Goal: Task Accomplishment & Management: Manage account settings

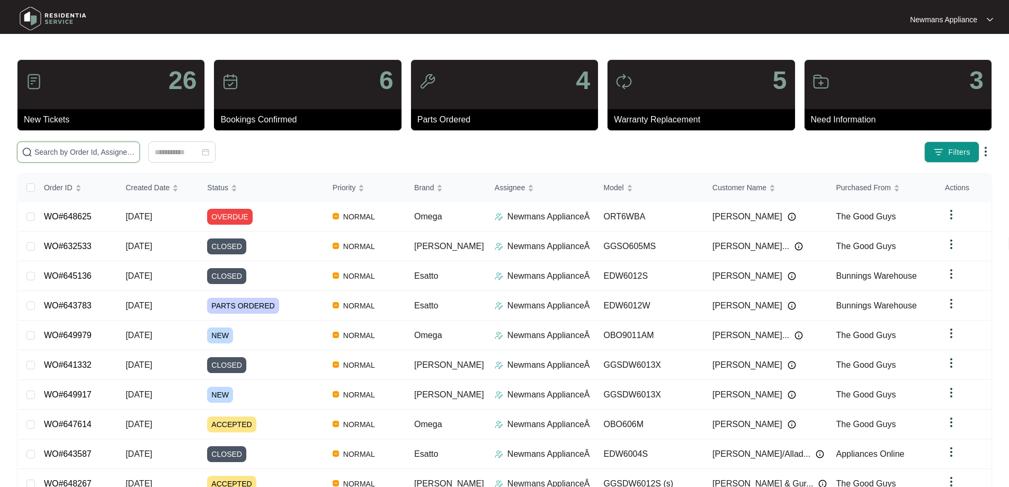
click at [128, 148] on input "text" at bounding box center [84, 152] width 101 height 12
paste input "649979"
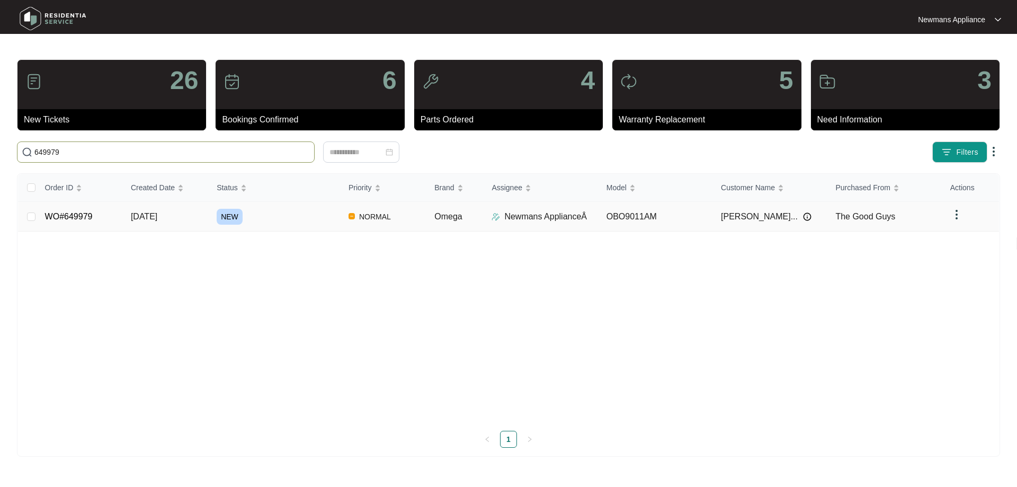
type input "649979"
click at [145, 217] on span "[DATE]" at bounding box center [144, 216] width 26 height 9
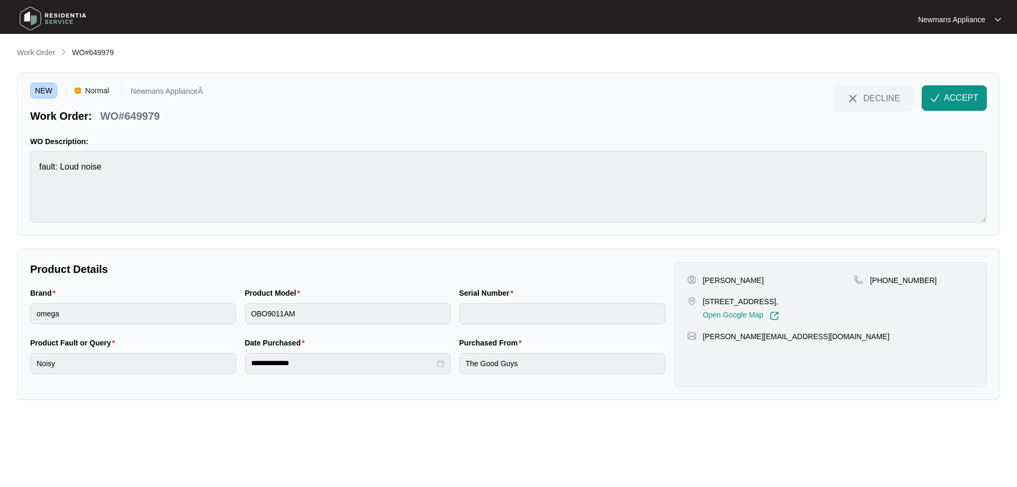
drag, startPoint x: 778, startPoint y: 302, endPoint x: 819, endPoint y: 302, distance: 40.8
click at [779, 302] on p "[STREET_ADDRESS]," at bounding box center [741, 301] width 76 height 11
copy p "[GEOGRAPHIC_DATA]"
drag, startPoint x: 704, startPoint y: 300, endPoint x: 836, endPoint y: 300, distance: 131.9
click at [779, 300] on p "[STREET_ADDRESS]," at bounding box center [741, 301] width 76 height 11
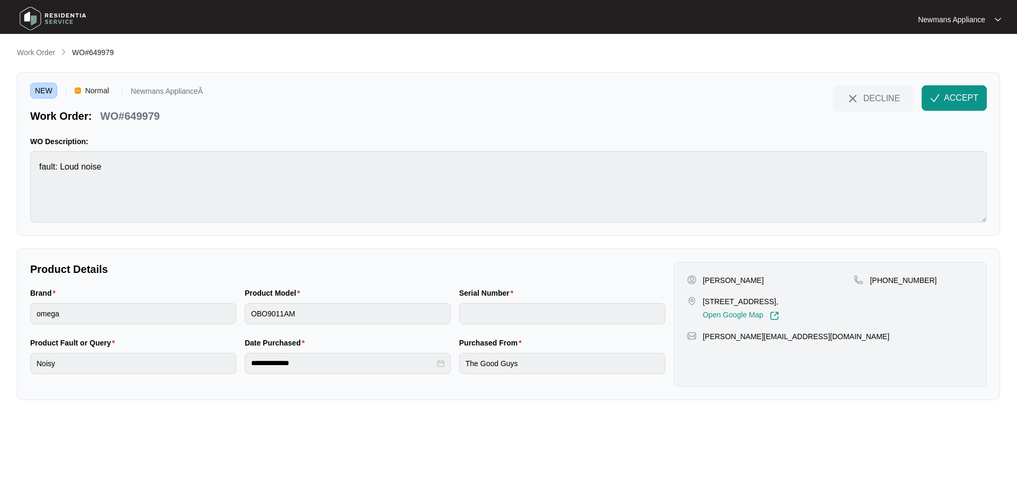
copy p "[STREET_ADDRESS]"
click at [860, 100] on button "DECLINE" at bounding box center [873, 97] width 80 height 25
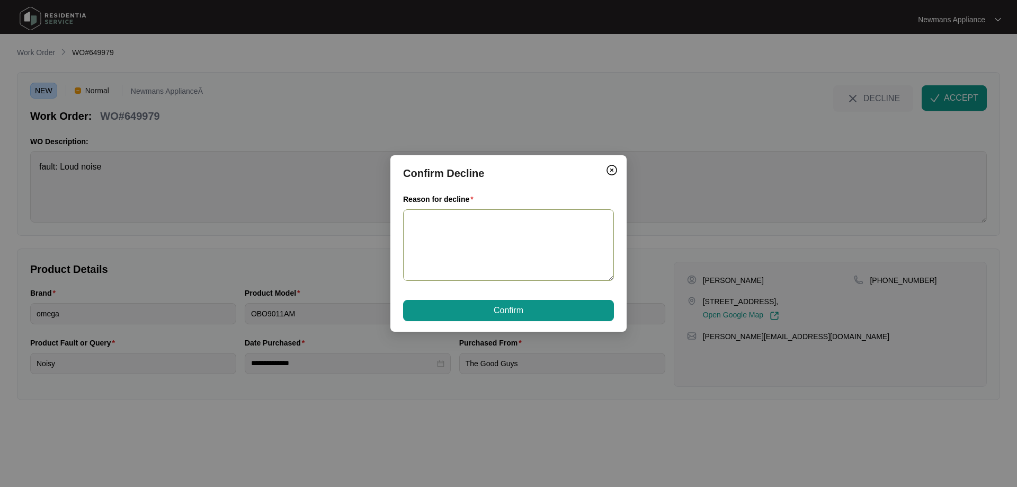
click at [523, 236] on textarea "Reason for decline" at bounding box center [508, 245] width 211 height 72
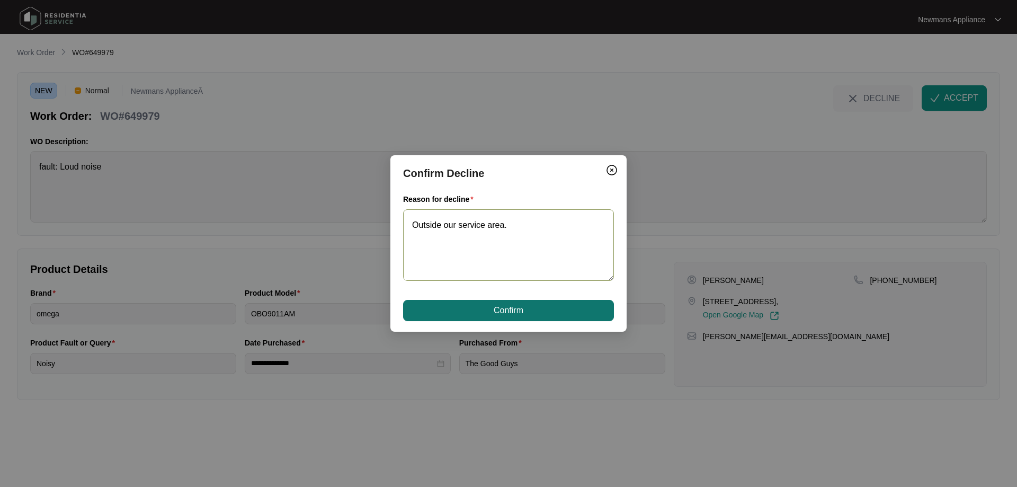
type textarea "Outside our service area."
click at [514, 308] on span "Confirm" at bounding box center [509, 310] width 30 height 13
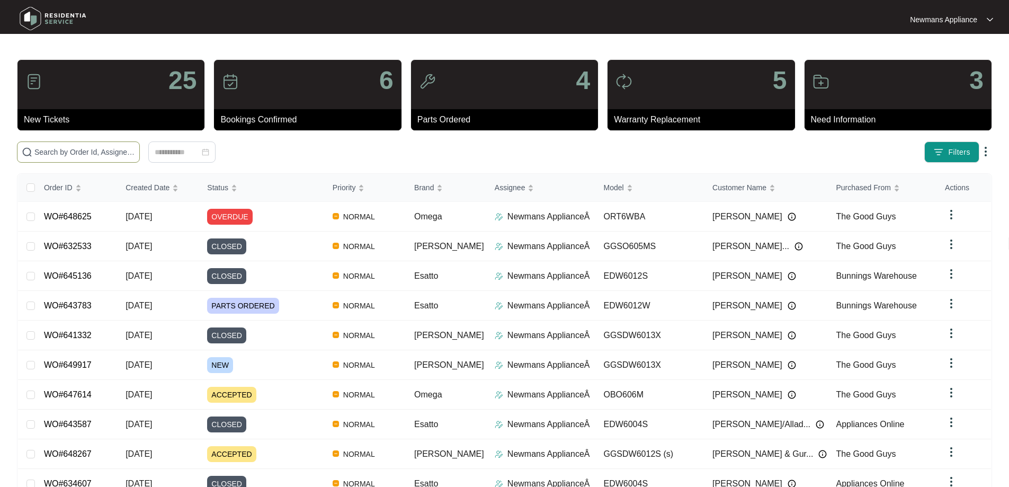
click at [78, 151] on input "text" at bounding box center [84, 152] width 101 height 12
paste input "649979"
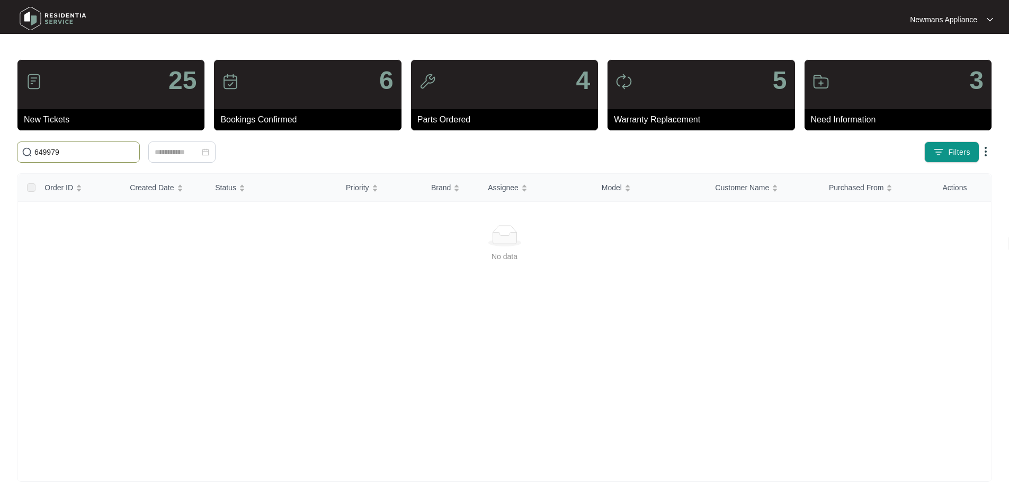
type input "649979"
